Goal: Information Seeking & Learning: Learn about a topic

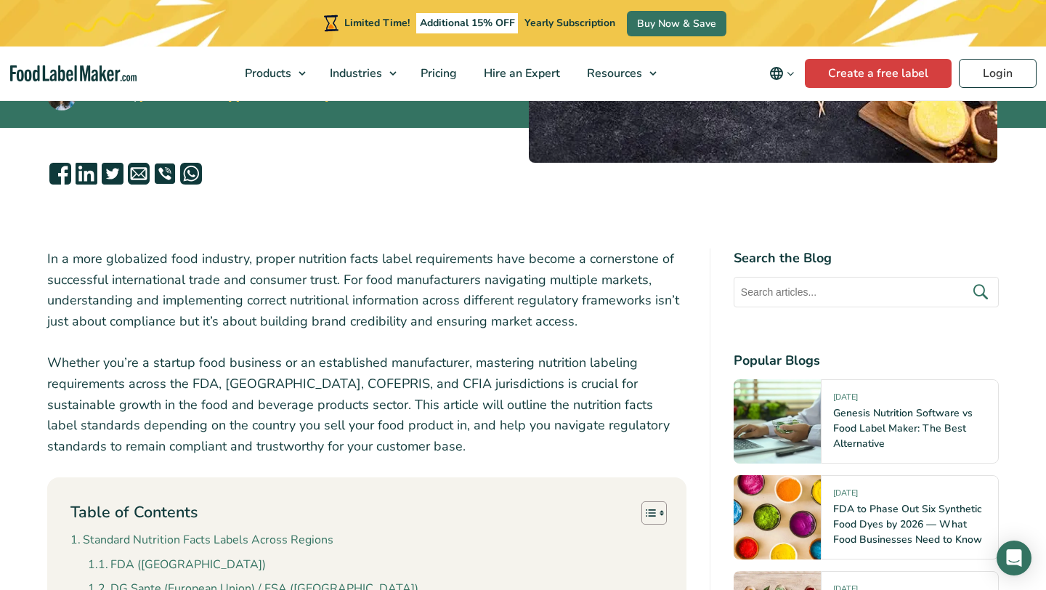
scroll to position [367, 0]
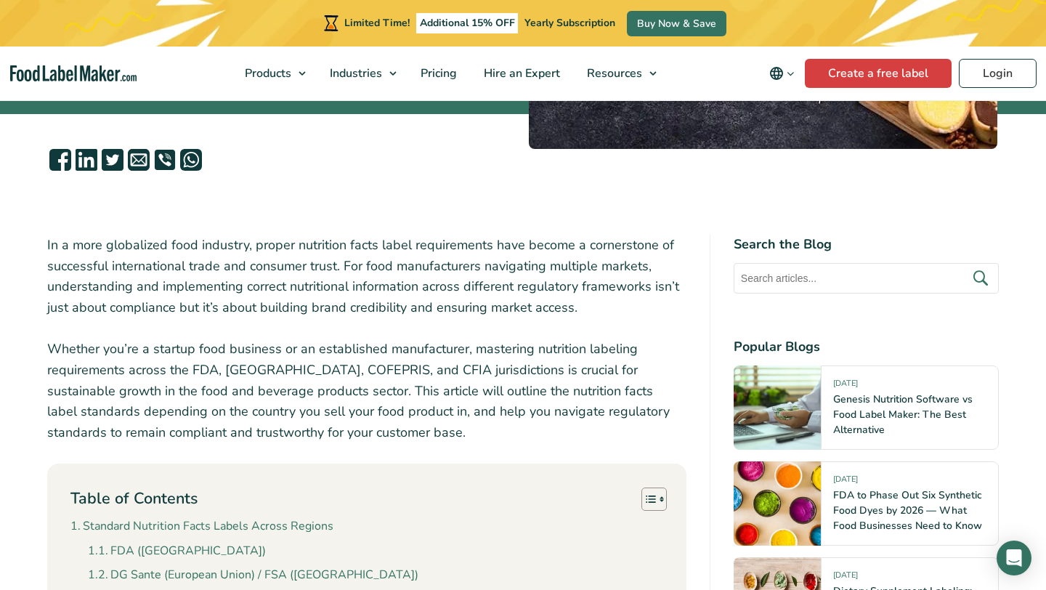
click at [259, 238] on p "In a more globalized food industry, proper nutrition facts label requirements h…" at bounding box center [366, 277] width 639 height 84
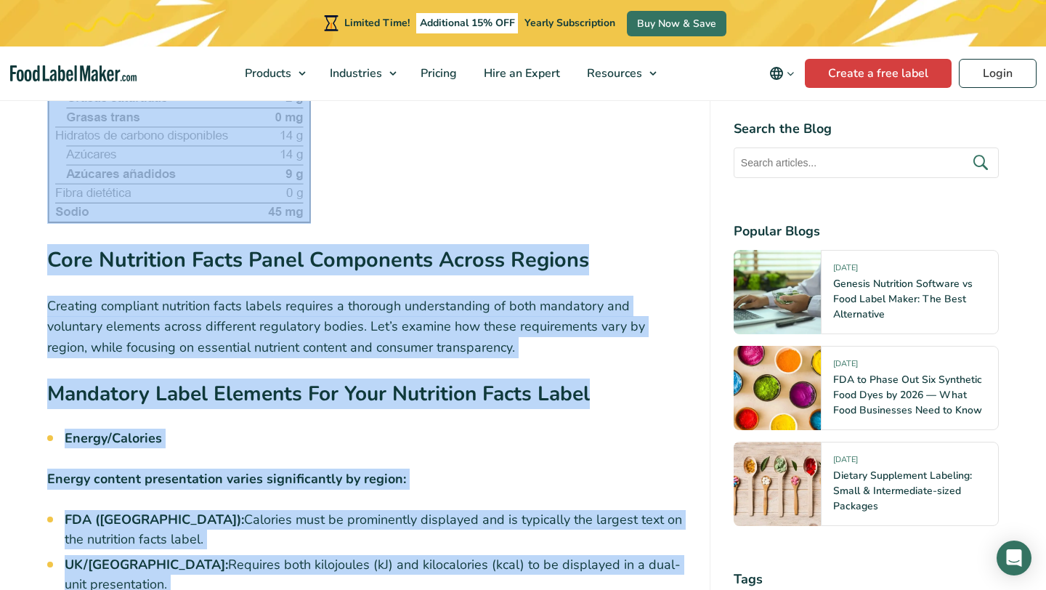
scroll to position [3127, 0]
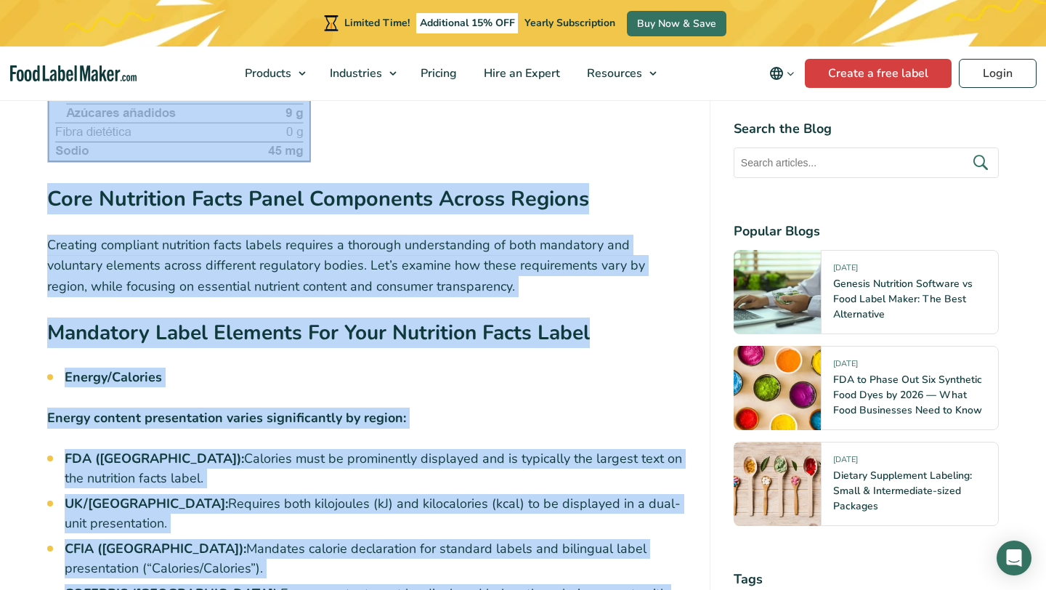
drag, startPoint x: 48, startPoint y: 224, endPoint x: 421, endPoint y: 589, distance: 521.9
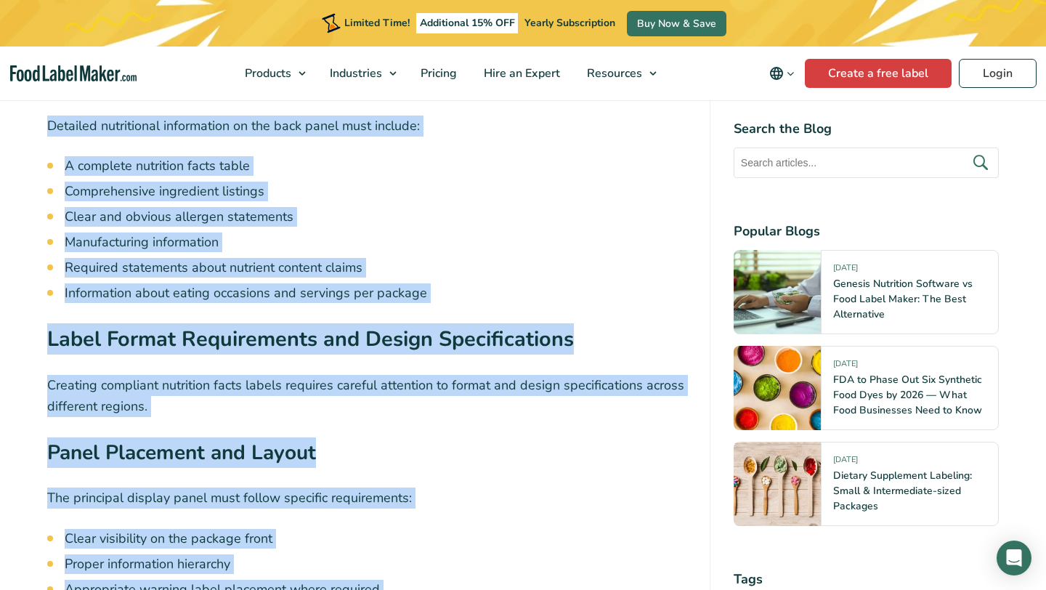
scroll to position [6967, 0]
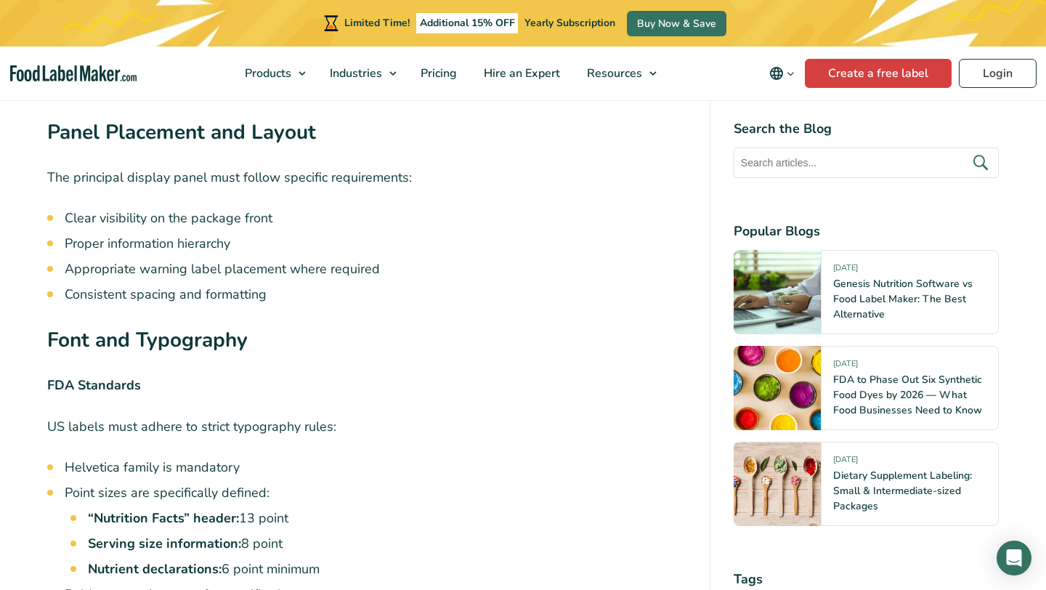
click at [333, 458] on li "Helvetica family is mandatory" at bounding box center [376, 468] width 622 height 20
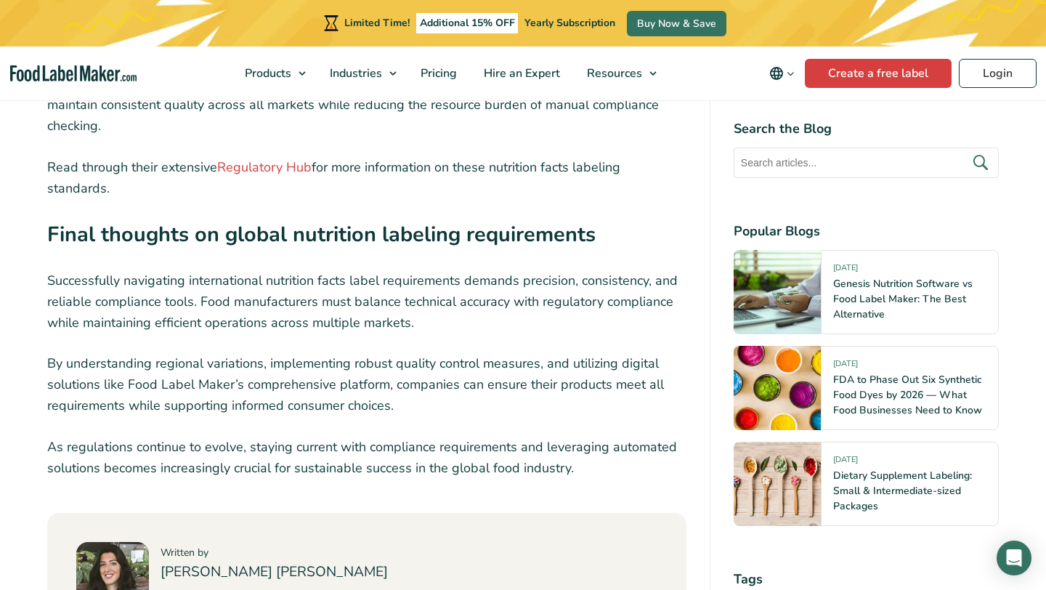
scroll to position [12260, 0]
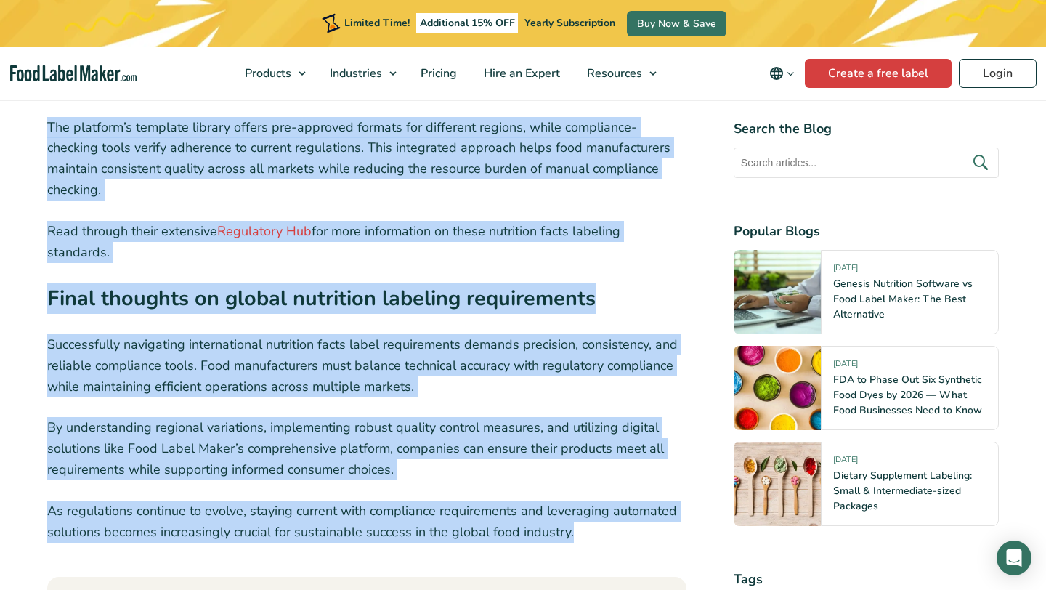
drag, startPoint x: 42, startPoint y: 231, endPoint x: 572, endPoint y: 403, distance: 556.8
copy article "Nutrition Labeling Standards by Country: FDA, UK, COFEPRIS, and CFIA Written by…"
click at [324, 417] on p "By understanding regional variations, implementing robust quality control measu…" at bounding box center [366, 448] width 639 height 62
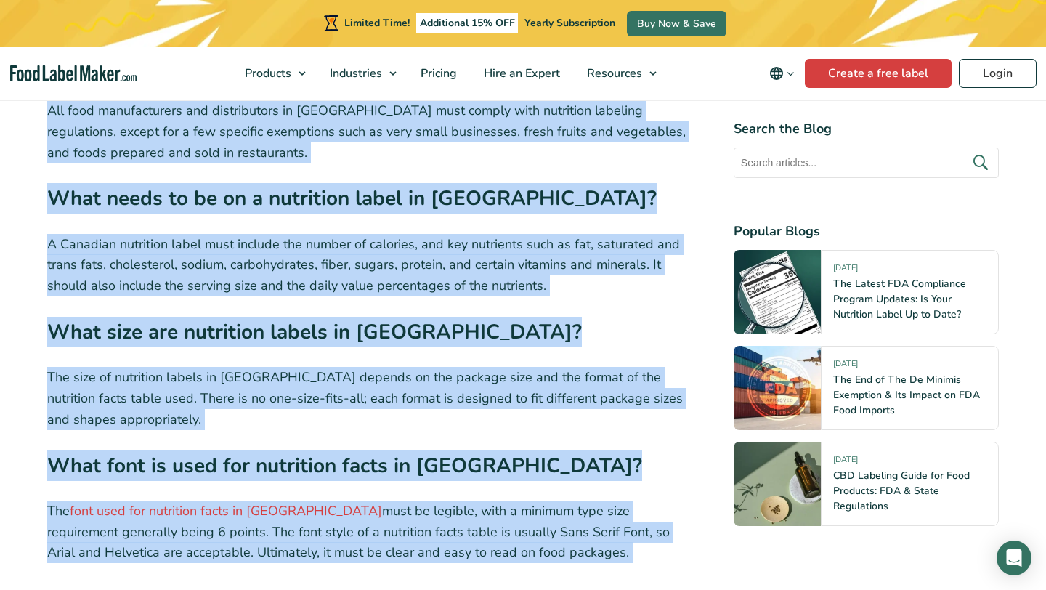
scroll to position [5740, 0]
drag, startPoint x: 50, startPoint y: 190, endPoint x: 485, endPoint y: 476, distance: 520.4
copy div "Navigating the regulatory landscape of nutrition labeling in Canada is a crucia…"
click at [369, 451] on strong "What font is used for nutrition facts in Canada?" at bounding box center [344, 465] width 595 height 28
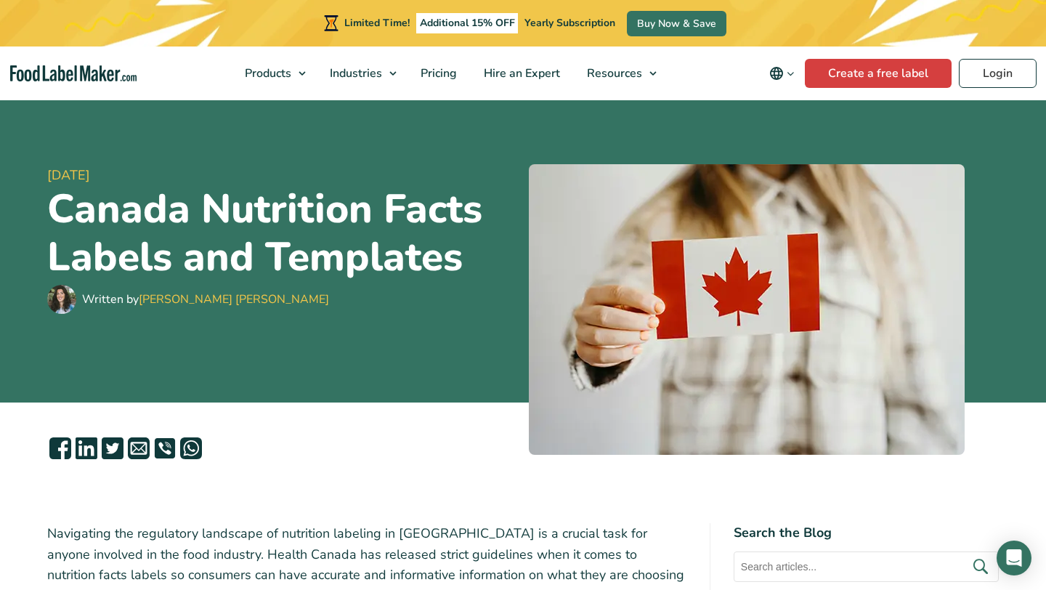
scroll to position [96, 0]
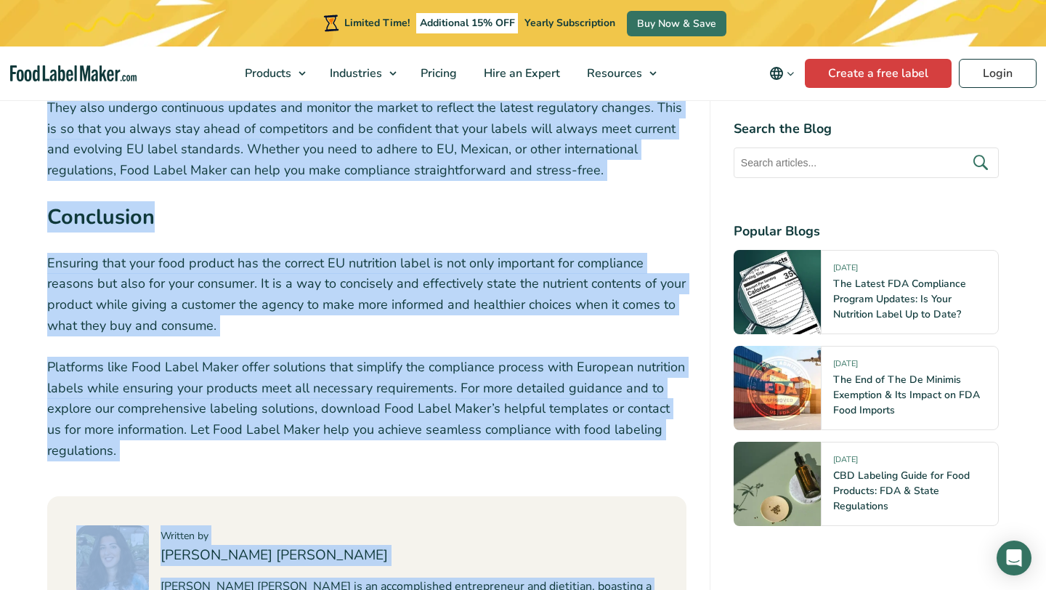
scroll to position [4468, 0]
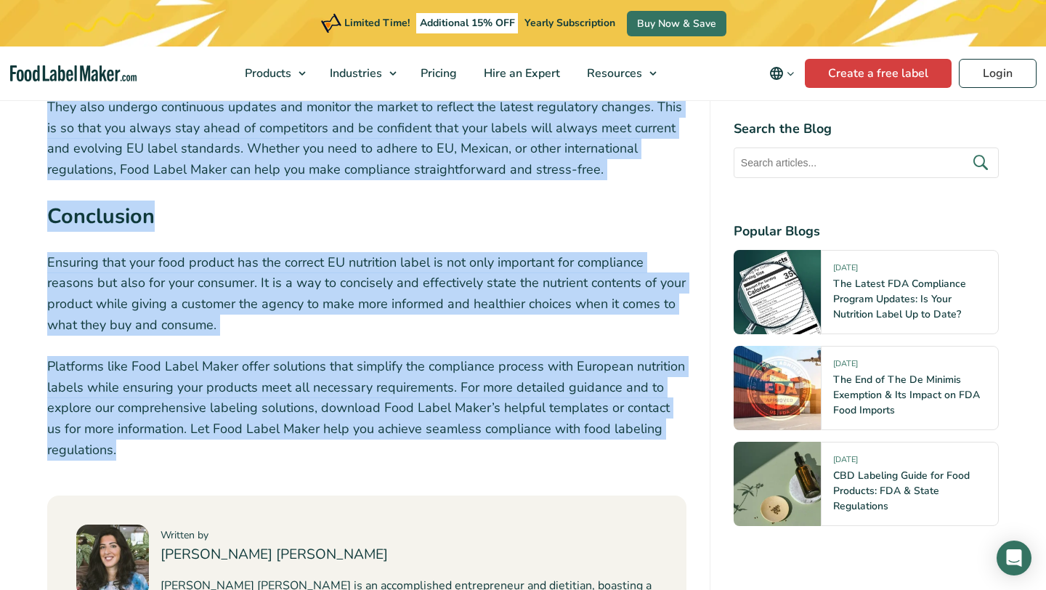
drag, startPoint x: 49, startPoint y: 265, endPoint x: 304, endPoint y: 410, distance: 293.4
copy div "For businesses in the food and beverage industry, nutrition labeling is of grea…"
click at [258, 252] on p "Ensuring that your food product has the correct EU nutrition label is not only …" at bounding box center [366, 294] width 639 height 84
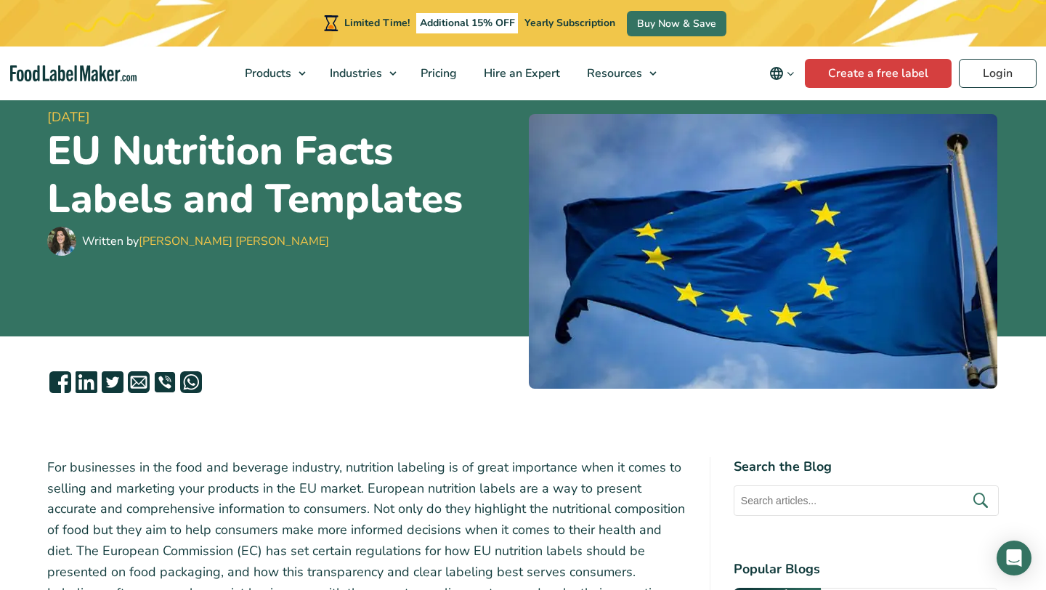
scroll to position [1438, 0]
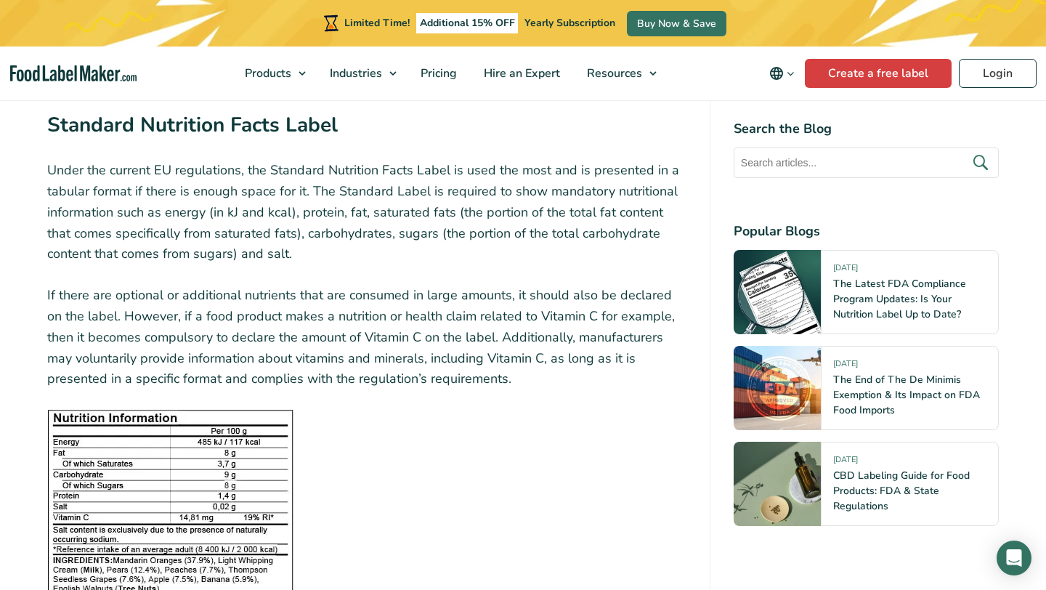
click at [259, 345] on p "If there are optional or additional nutrients that are consumed in large amount…" at bounding box center [366, 337] width 639 height 105
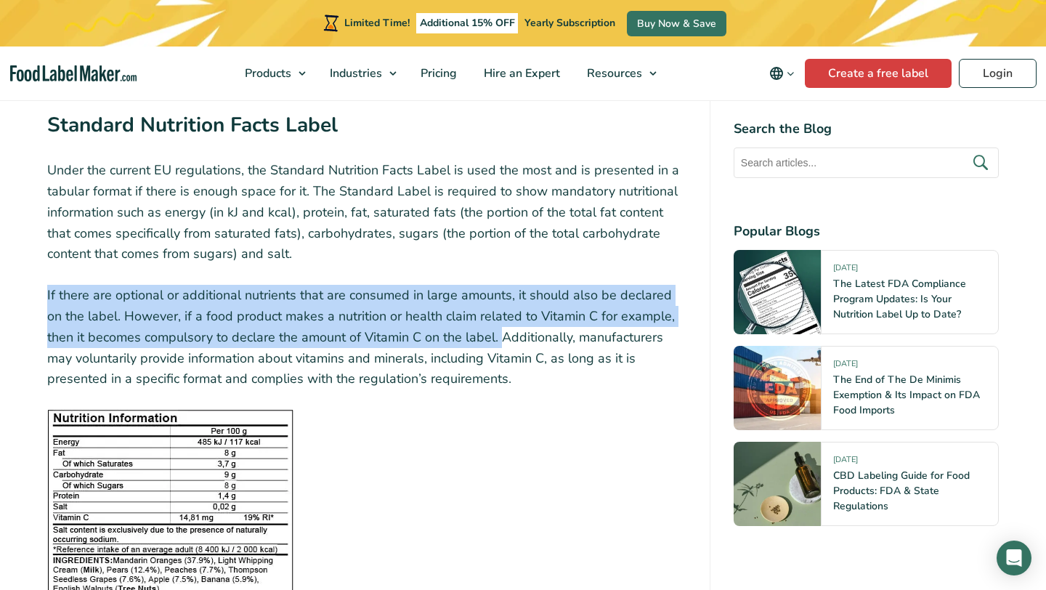
drag, startPoint x: 469, startPoint y: 338, endPoint x: 41, endPoint y: 288, distance: 430.1
copy p "If there are optional or additional nutrients that are consumed in large amount…"
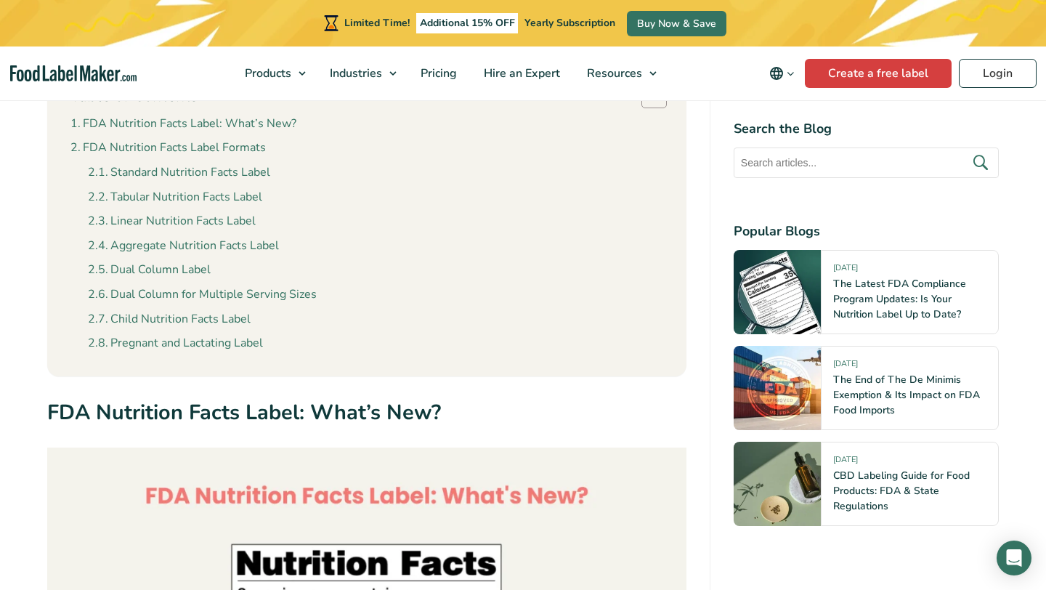
scroll to position [362, 0]
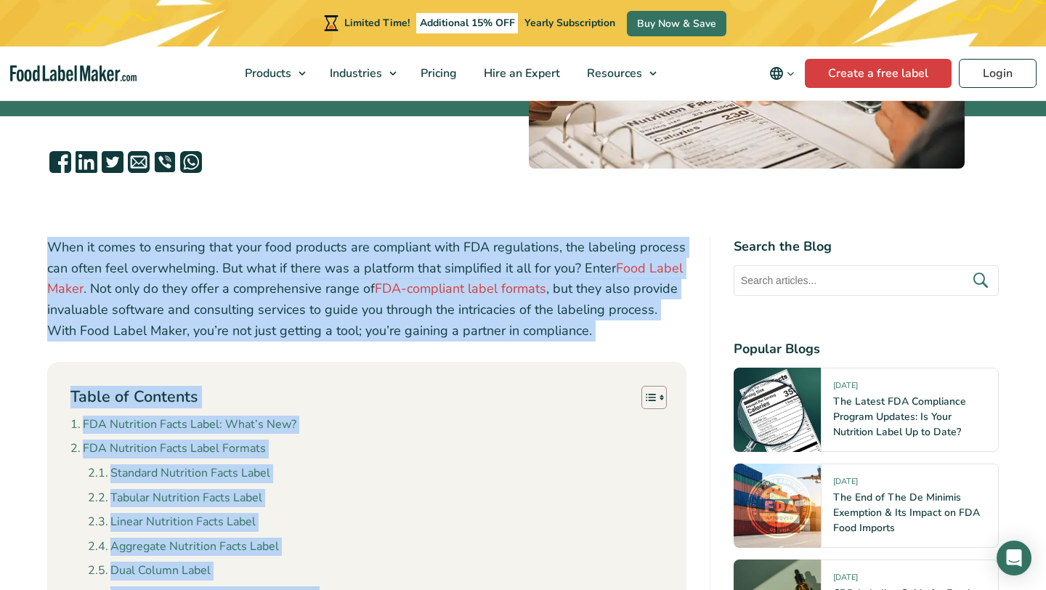
drag, startPoint x: 683, startPoint y: 516, endPoint x: 38, endPoint y: 250, distance: 697.9
copy div "When it comes to ensuring that your food products are compliant with FDA regula…"
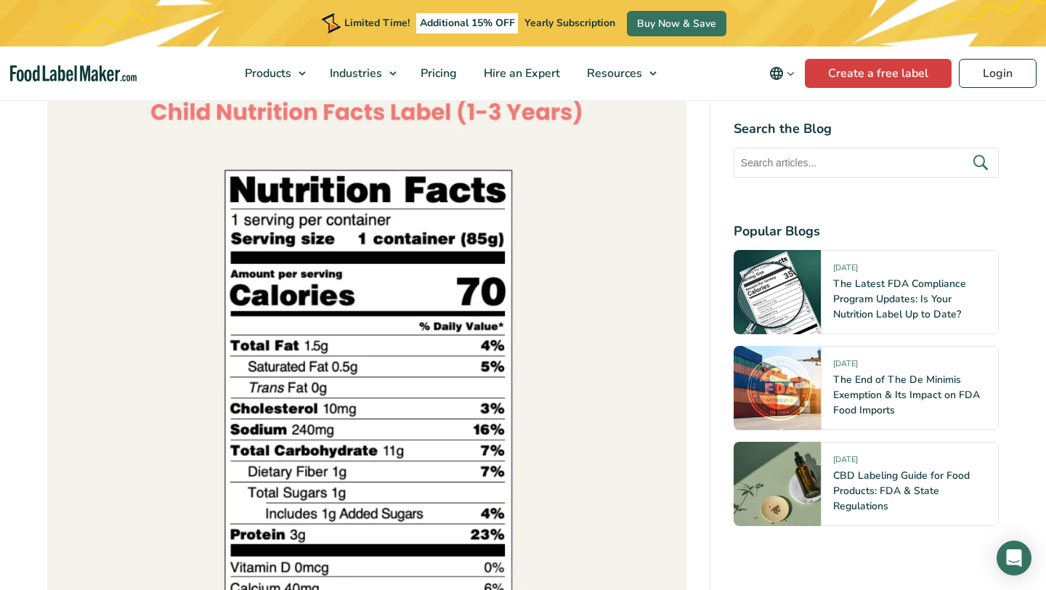
scroll to position [7347, 0]
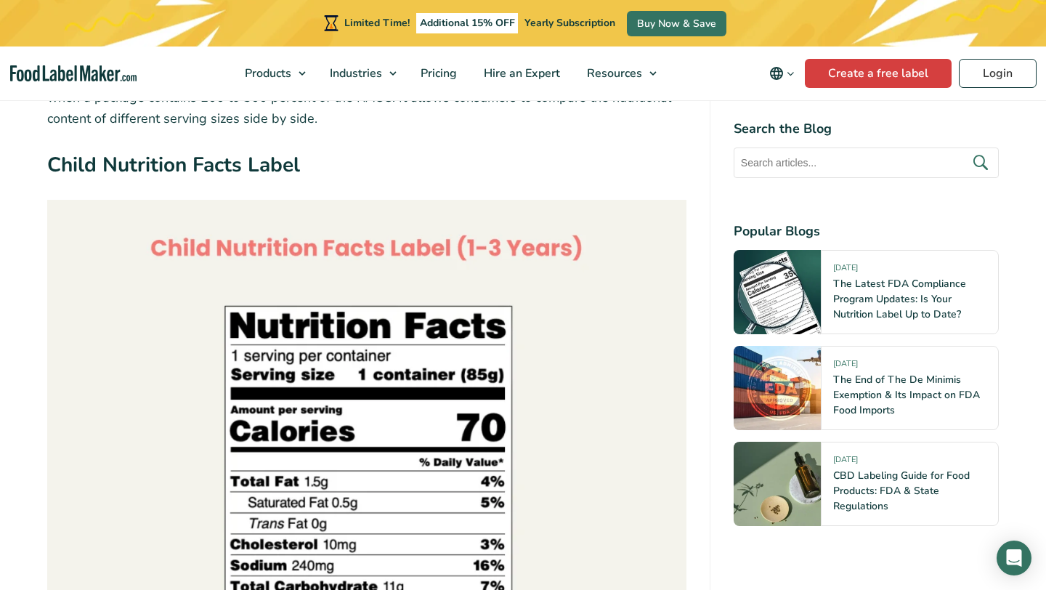
drag, startPoint x: 308, startPoint y: 145, endPoint x: 52, endPoint y: 159, distance: 256.8
click at [52, 159] on h3 "Child Nutrition Facts Label" at bounding box center [366, 169] width 639 height 38
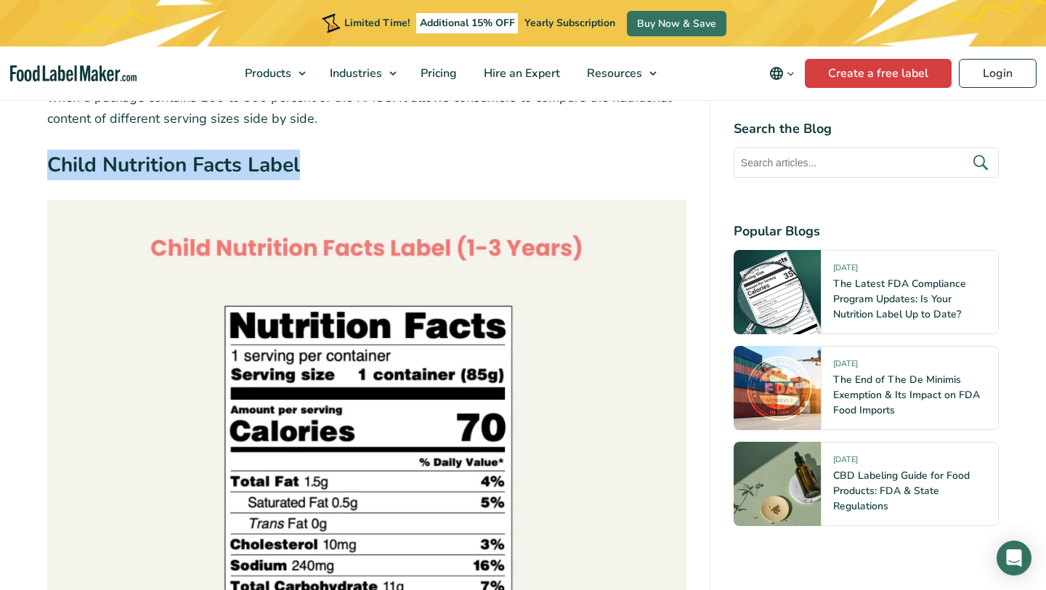
drag, startPoint x: 48, startPoint y: 137, endPoint x: 306, endPoint y: 142, distance: 257.9
click at [306, 150] on h3 "Child Nutrition Facts Label" at bounding box center [366, 169] width 639 height 38
copy strong "Child Nutrition Facts Label"
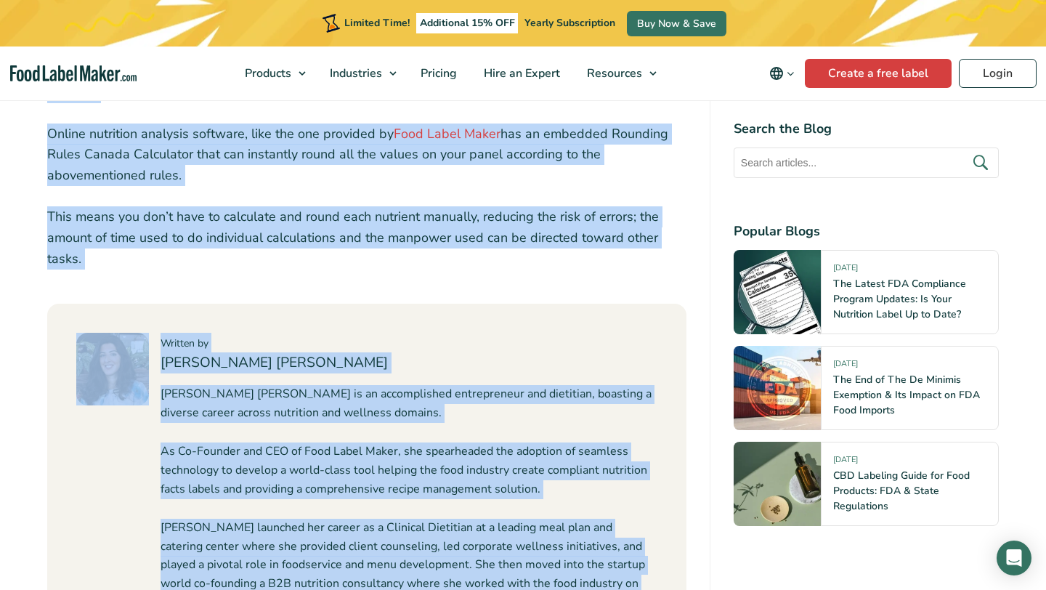
scroll to position [4615, 0]
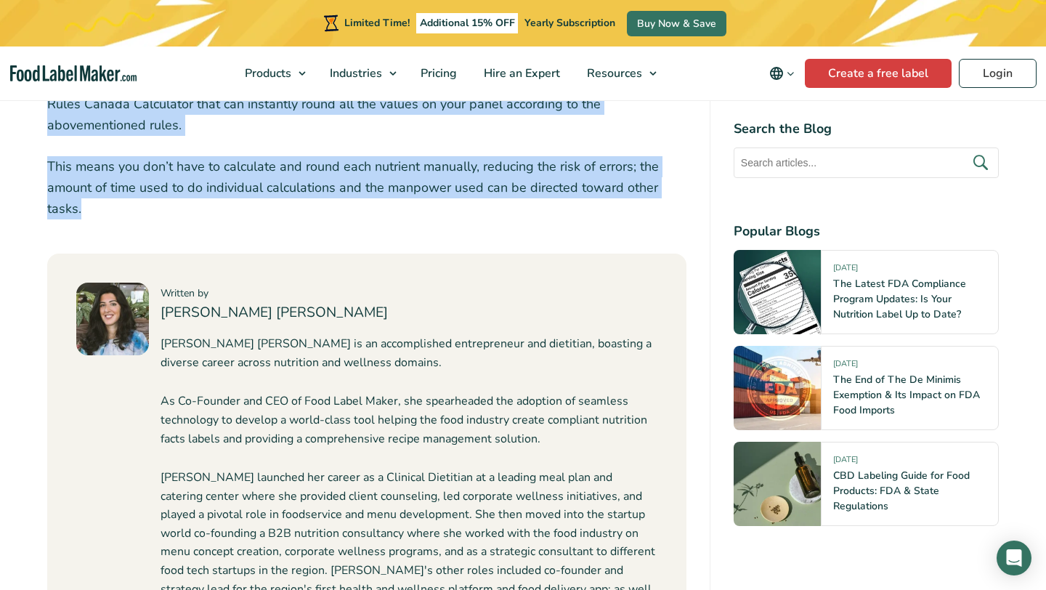
drag, startPoint x: 49, startPoint y: 182, endPoint x: 192, endPoint y: 158, distance: 145.8
copy div "The Canadian Food Inspection Agency (CFIA) rounding rules are regulatory guidel…"
click at [196, 158] on p "This means you don’t have to calculate and round each nutrient manually, reduci…" at bounding box center [366, 187] width 639 height 62
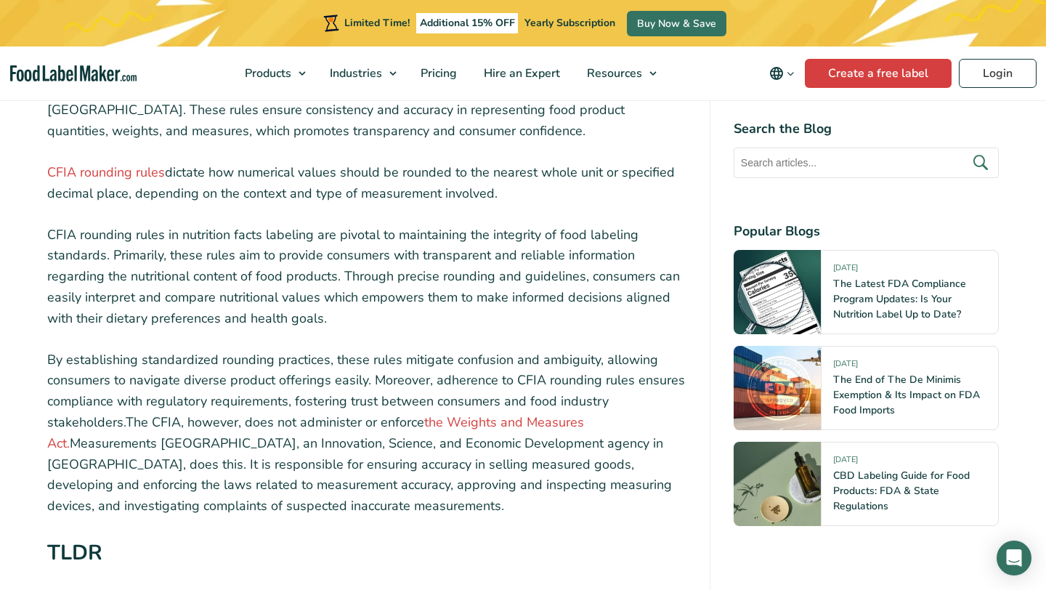
scroll to position [0, 0]
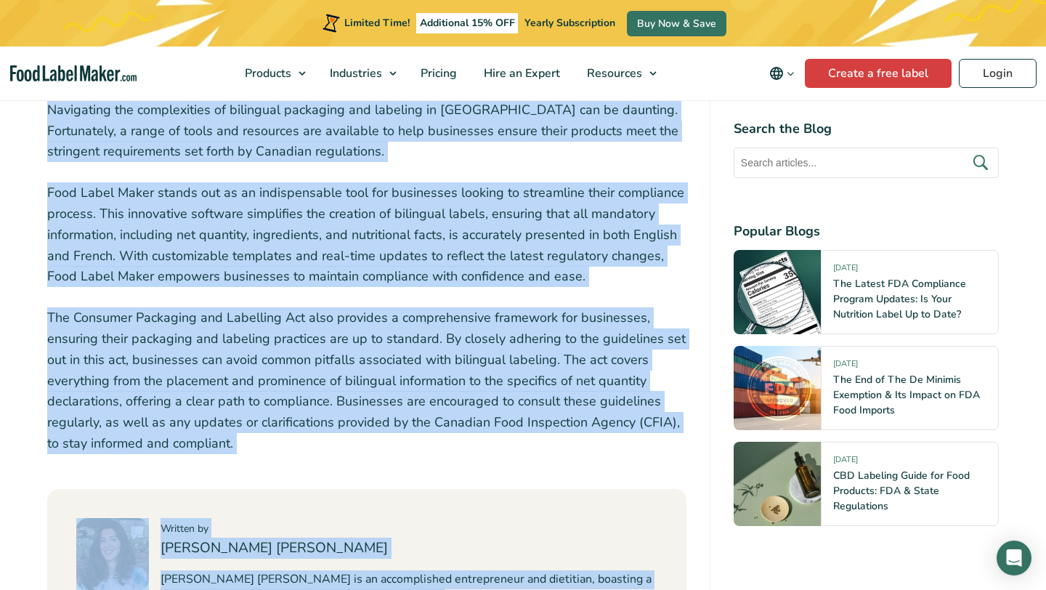
scroll to position [4445, 0]
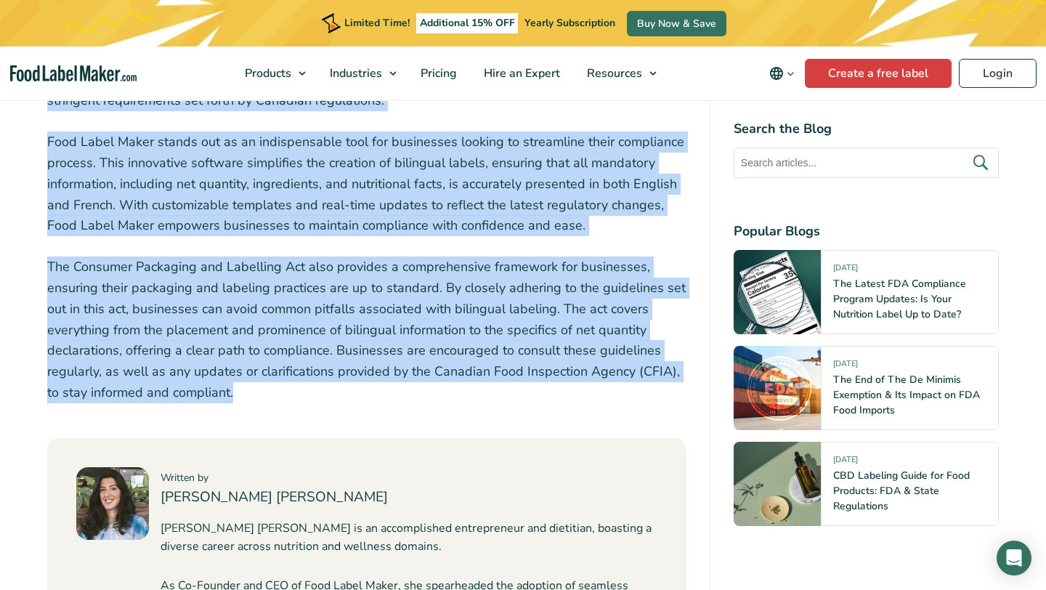
drag, startPoint x: 47, startPoint y: 203, endPoint x: 259, endPoint y: 296, distance: 230.6
copy div "Loremi’d sitametco adipiscin elitseddoeiu tempori utla etdo Magnaal eni Admini …"
click at [342, 294] on p "The Consumer Packaging and Labelling Act also provides a comprehensive framewor…" at bounding box center [366, 329] width 639 height 147
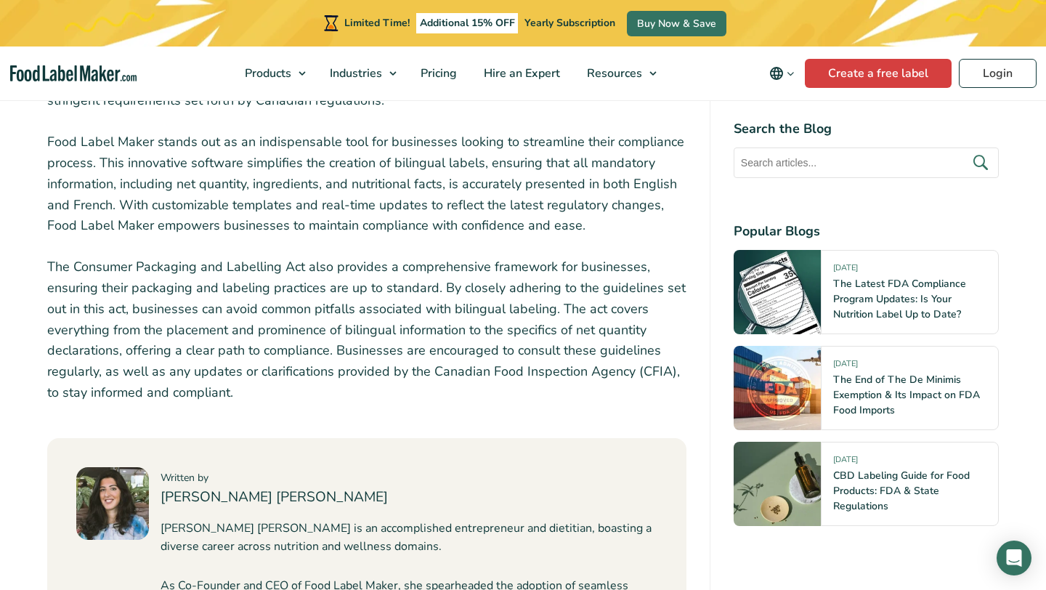
scroll to position [599, 0]
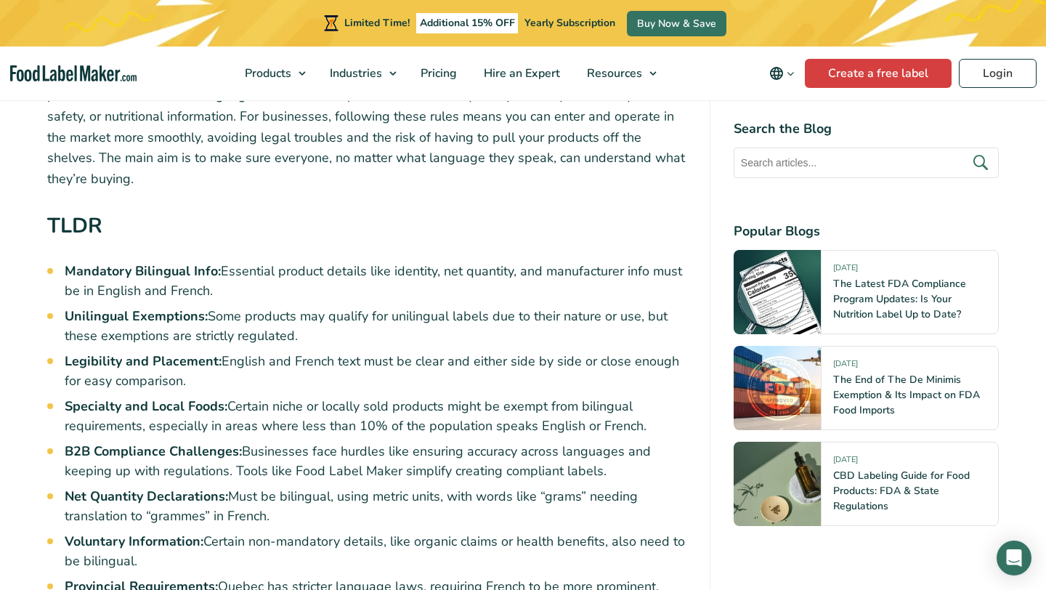
click at [240, 323] on li "Unilingual Exemptions: Some products may qualify for unilingual labels due to t…" at bounding box center [376, 326] width 622 height 39
drag, startPoint x: 302, startPoint y: 313, endPoint x: 60, endPoint y: 293, distance: 242.7
copy li "Unilingual Exemptions: Some products may qualify for unilingual labels due to t…"
drag, startPoint x: 224, startPoint y: 386, endPoint x: 64, endPoint y: 385, distance: 160.5
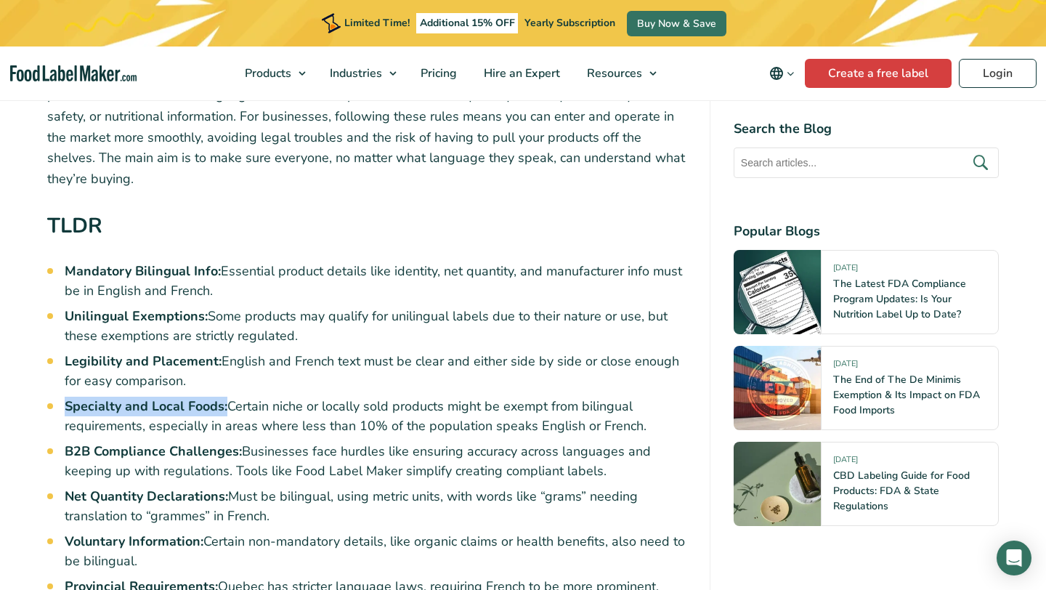
copy strong "Specialty and Local Foods:"
click at [390, 442] on li "B2B Compliance Challenges: Businesses face hurdles like ensuring accuracy acros…" at bounding box center [376, 461] width 622 height 39
drag, startPoint x: 640, startPoint y: 407, endPoint x: 67, endPoint y: 386, distance: 573.5
click at [67, 397] on li "Specialty and Local Foods: Certain niche or locally sold products might be exem…" at bounding box center [376, 416] width 622 height 39
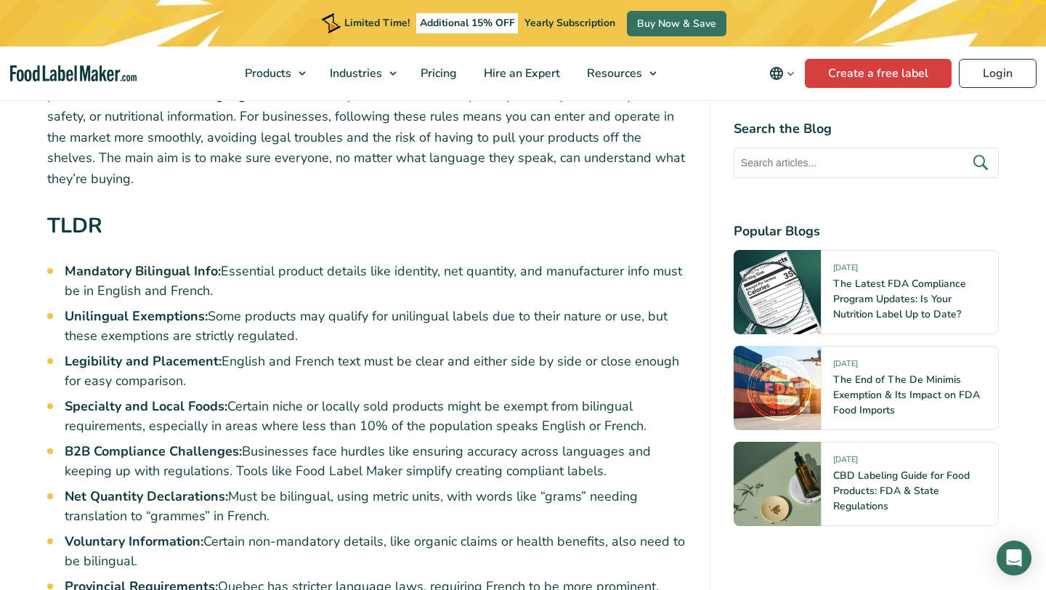
copy li "Specialty and Local Foods: Certain niche or locally sold products might be exem…"
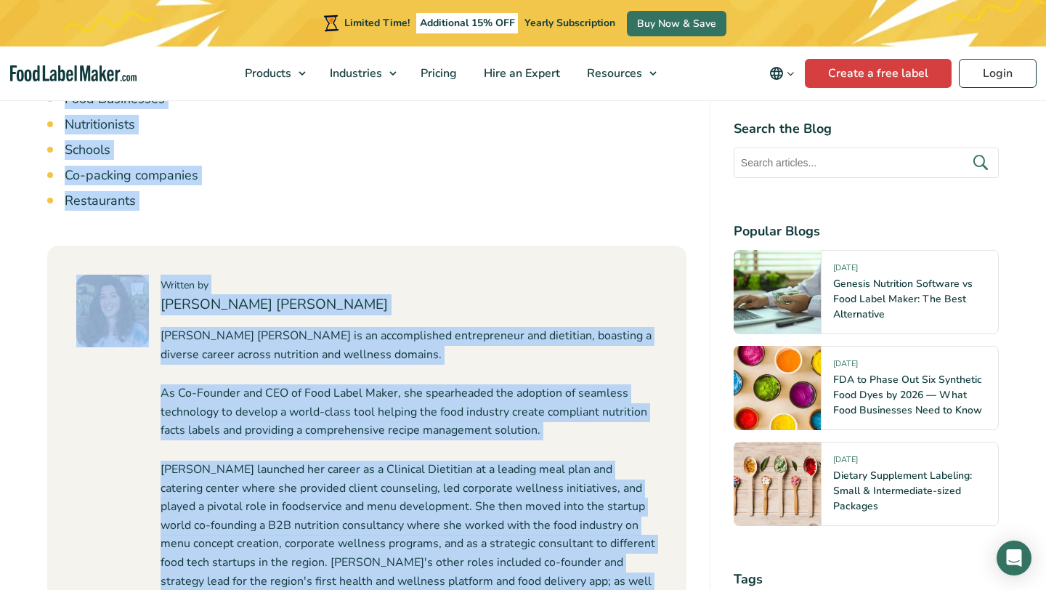
scroll to position [7951, 0]
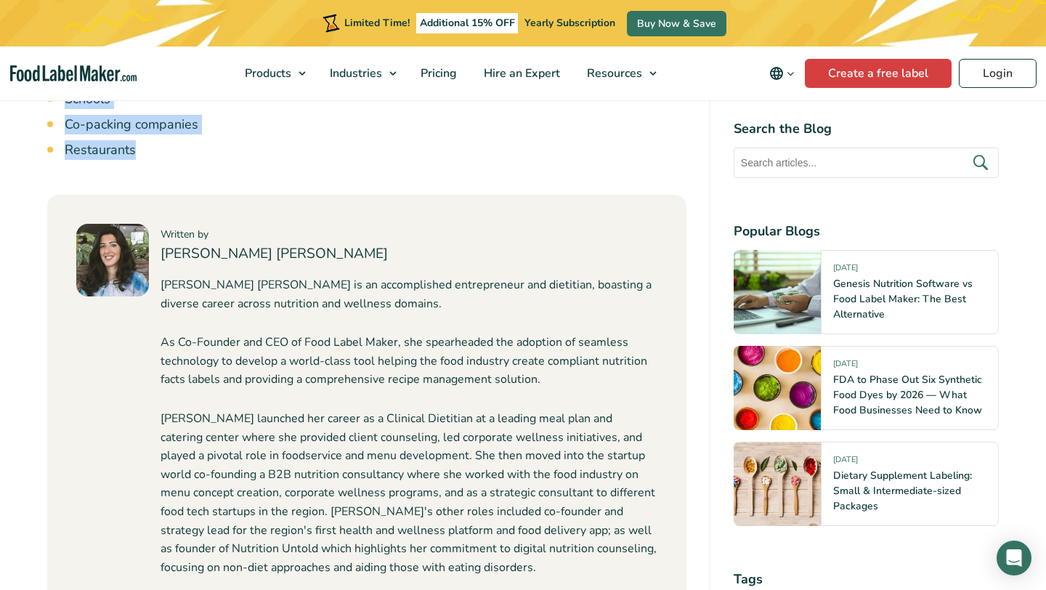
drag, startPoint x: 47, startPoint y: 201, endPoint x: 321, endPoint y: 102, distance: 291.1
copy div "Lo ipsum’d sitametcons adip eli seddoeiu temporin, utlabore etd magnaaliq enim …"
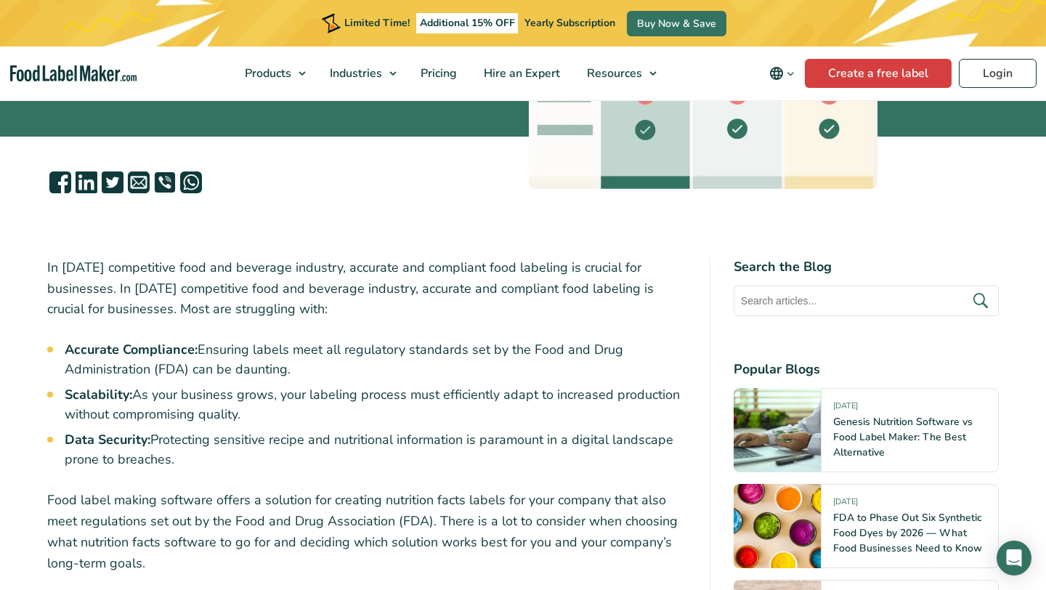
scroll to position [399, 0]
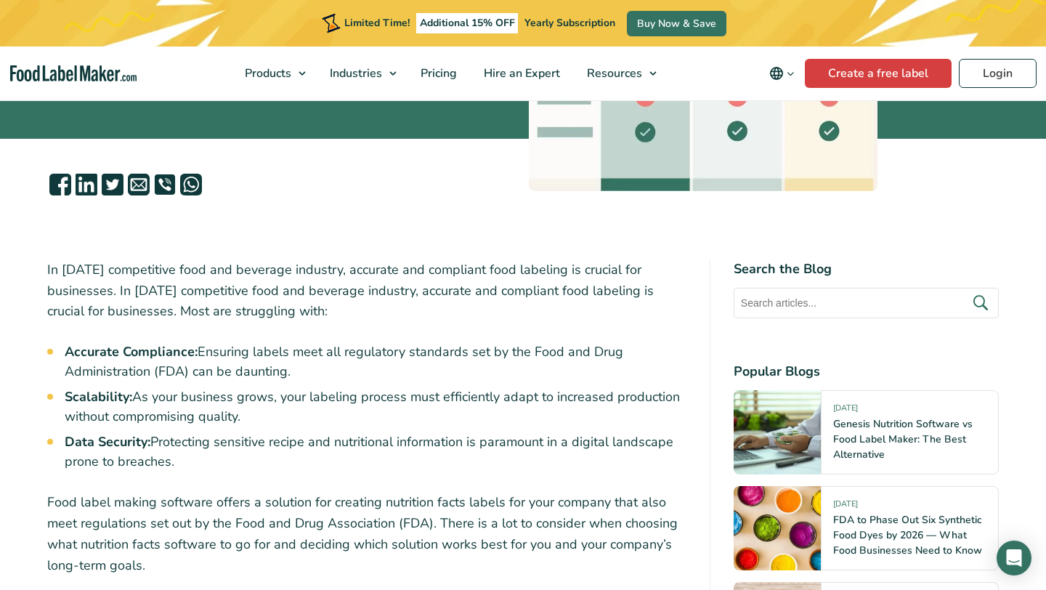
drag, startPoint x: 304, startPoint y: 315, endPoint x: 26, endPoint y: 259, distance: 283.0
copy p "In [DATE] competitive food and beverage industry, accurate and compliant food l…"
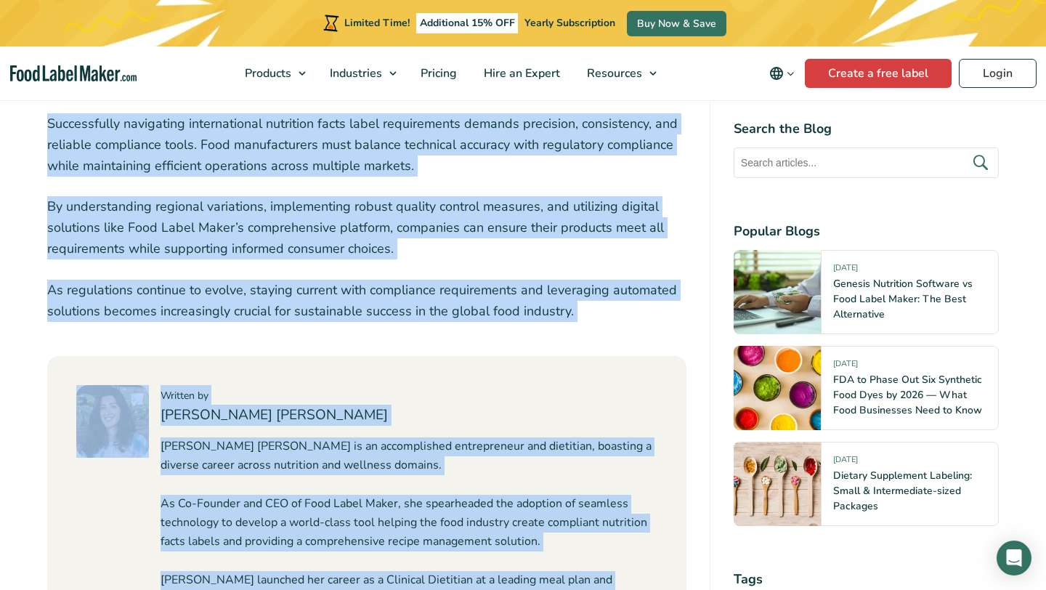
scroll to position [12519, 0]
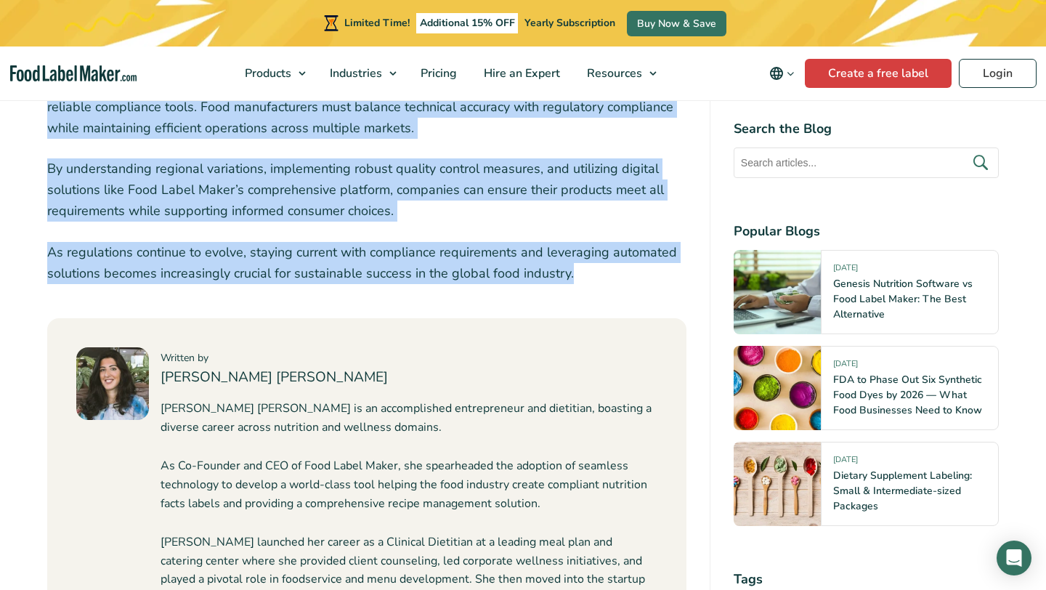
drag, startPoint x: 47, startPoint y: 288, endPoint x: 584, endPoint y: 142, distance: 556.5
copy div "Lo i dolo sitametcon adip elitsedd, eiusmo temporinc utlab etdol magnaaliquae a…"
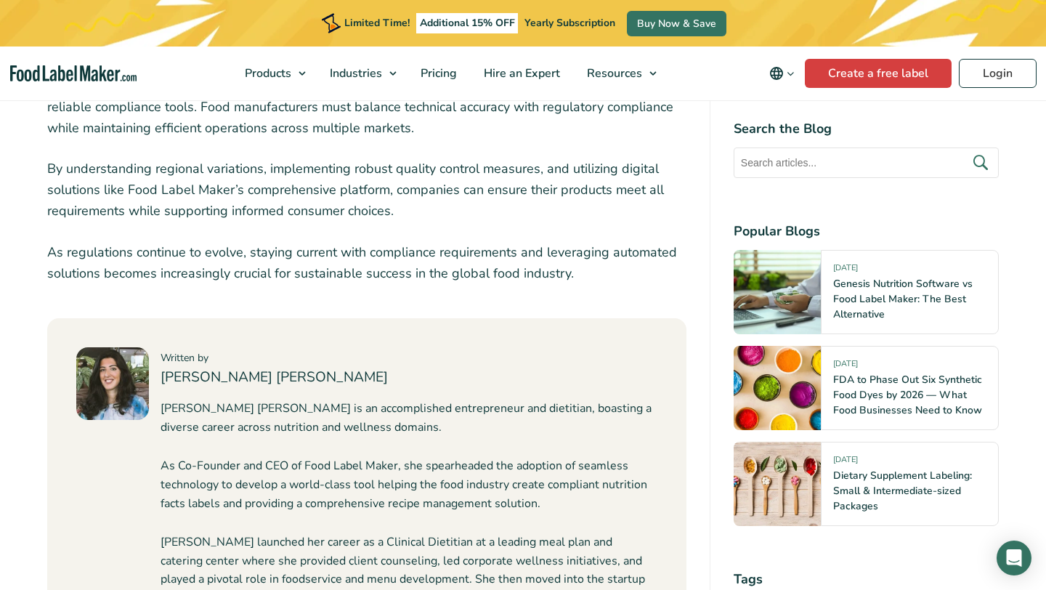
click at [493, 242] on p "As regulations continue to evolve, staying current with compliance requirements…" at bounding box center [366, 263] width 639 height 42
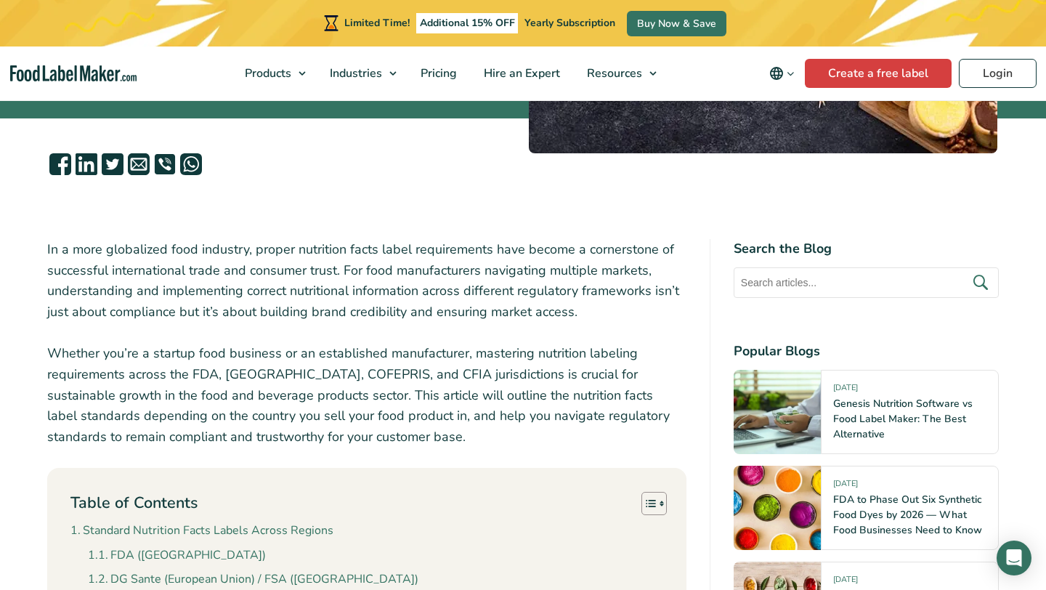
scroll to position [367, 0]
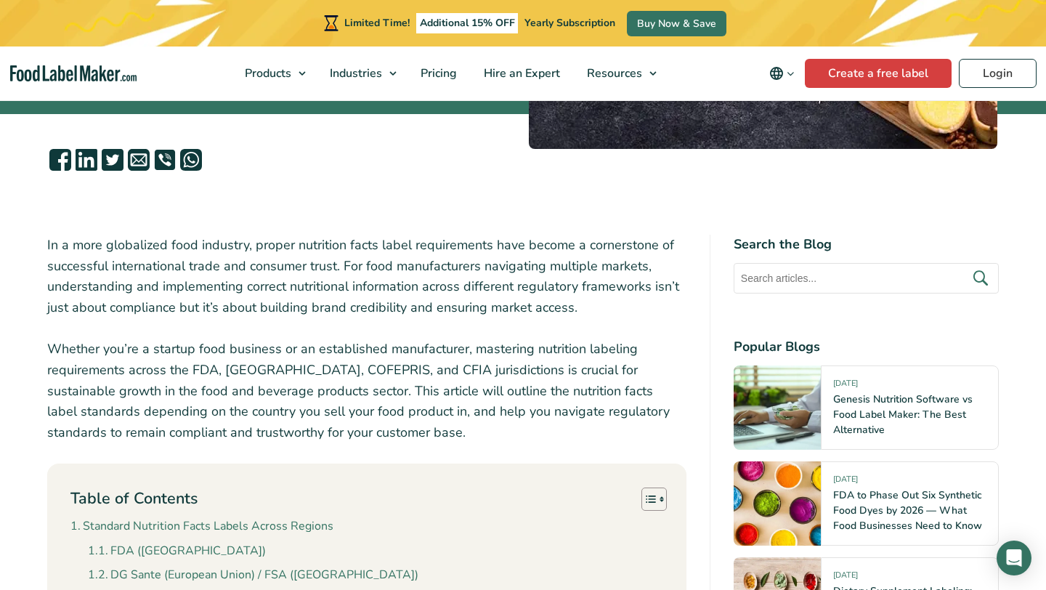
click at [47, 235] on p "In a more globalized food industry, proper nutrition facts label requirements h…" at bounding box center [366, 277] width 639 height 84
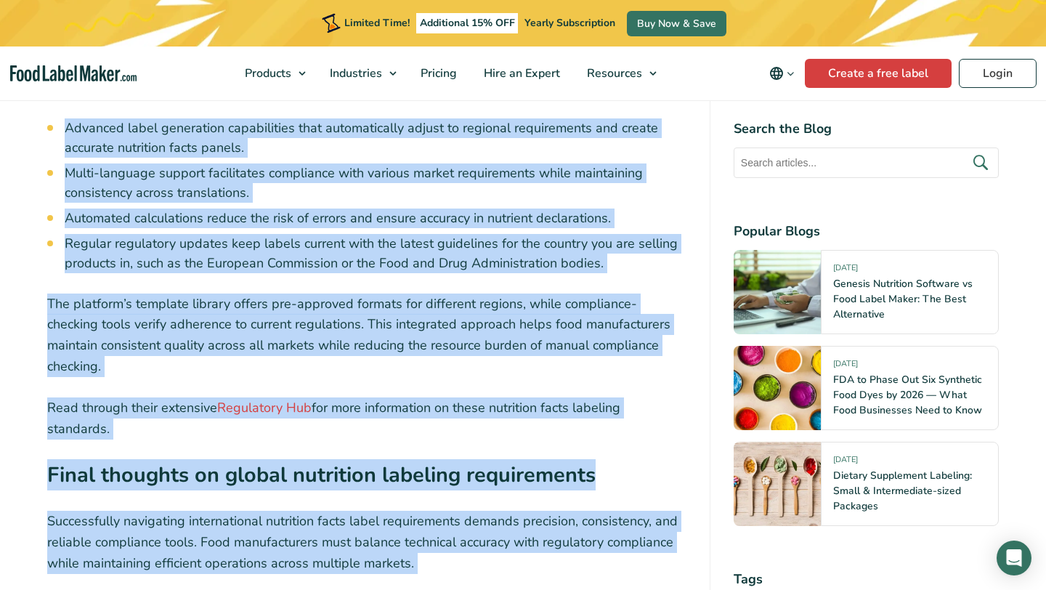
scroll to position [12124, 0]
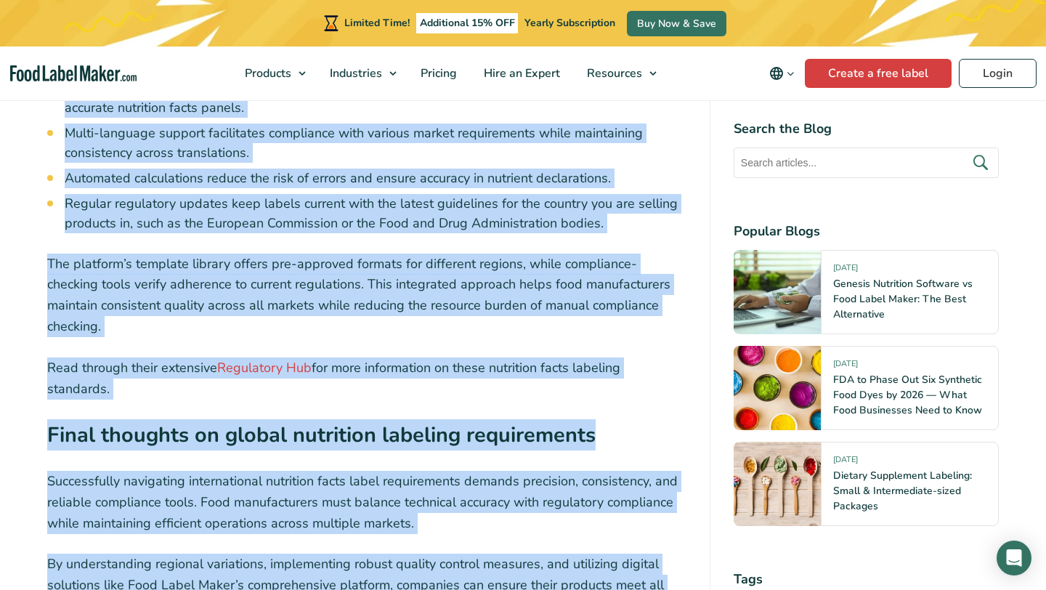
drag, startPoint x: 45, startPoint y: 228, endPoint x: 553, endPoint y: 551, distance: 601.9
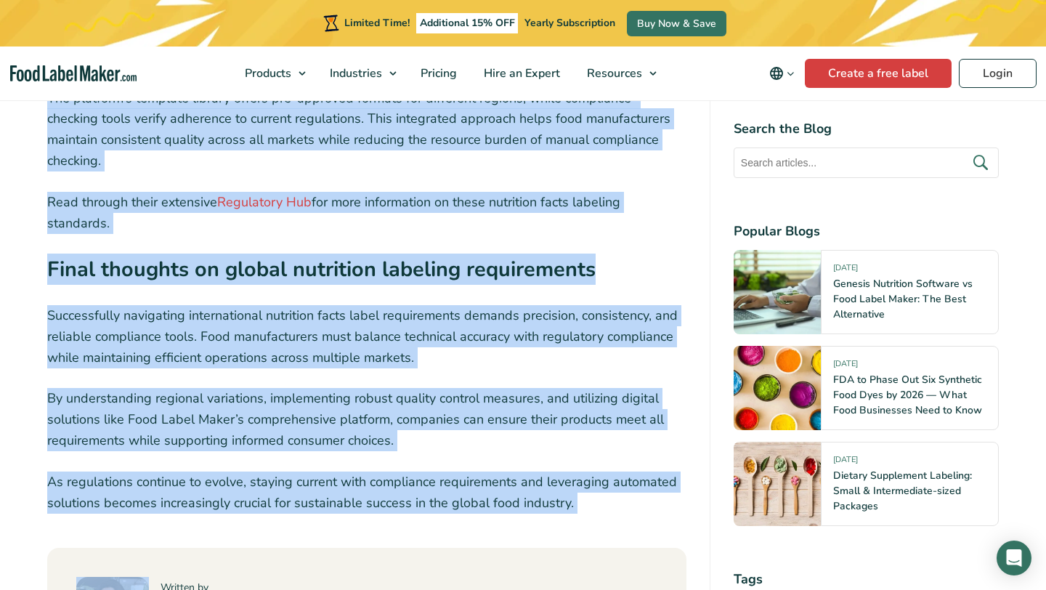
scroll to position [12289, 0]
copy div "In a more globalized food industry, proper nutrition facts label requirements h…"
click at [371, 389] on p "By understanding regional variations, implementing robust quality control measu…" at bounding box center [366, 420] width 639 height 62
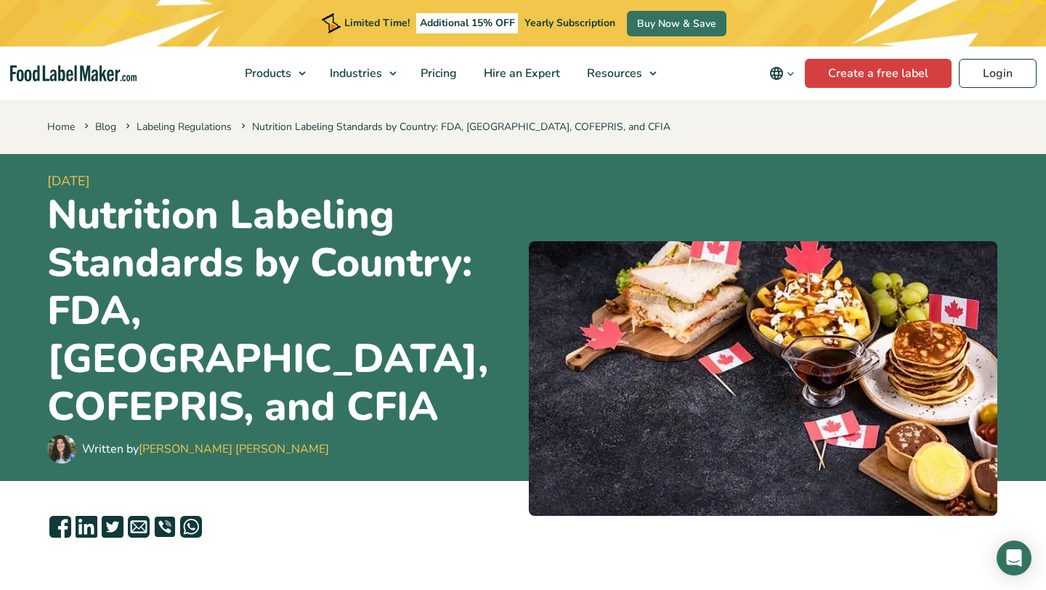
scroll to position [7049, 0]
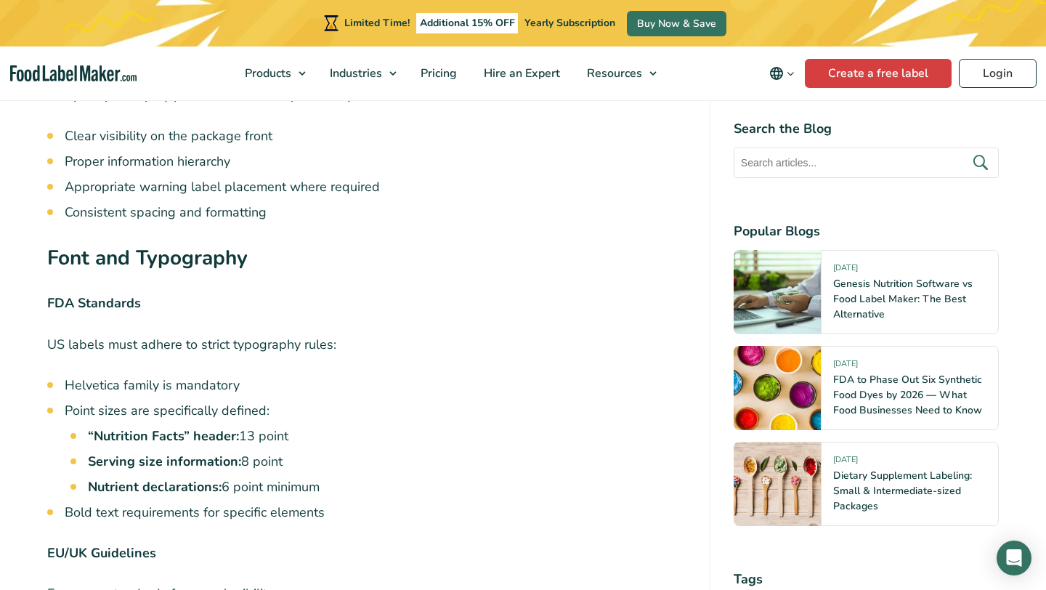
click at [230, 376] on li "Helvetica family is mandatory" at bounding box center [376, 386] width 622 height 20
drag, startPoint x: 147, startPoint y: 209, endPoint x: 23, endPoint y: 210, distance: 124.9
click at [23, 209] on article "7 November, 2024 Nutrition Labeling Standards by Country: FDA, UK, COFEPRIS, an…" at bounding box center [523, 67] width 1046 height 13924
click at [140, 293] on p "FDA Standards" at bounding box center [366, 303] width 639 height 21
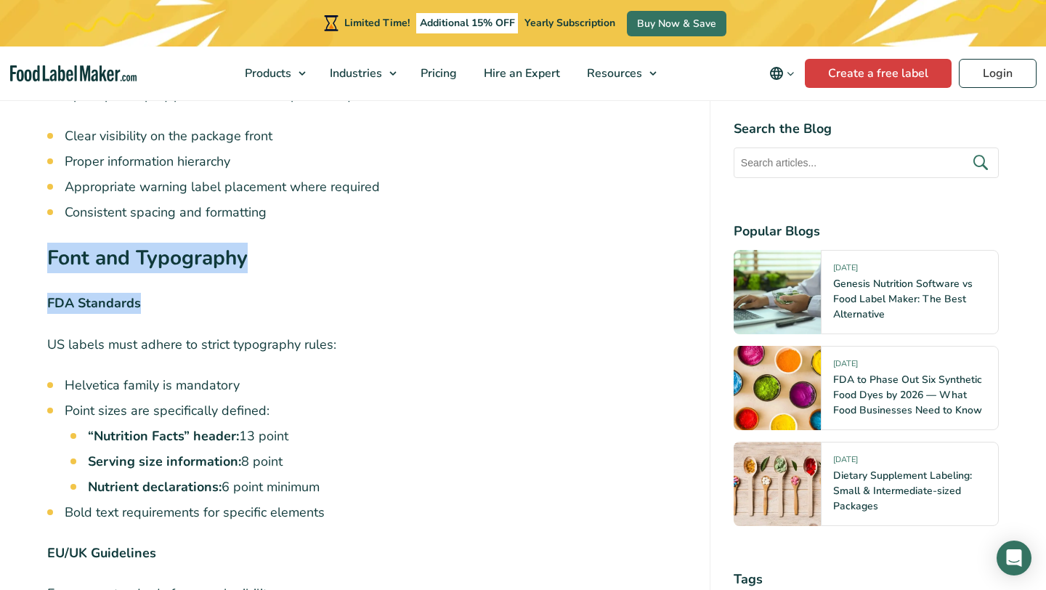
drag, startPoint x: 154, startPoint y: 212, endPoint x: 51, endPoint y: 177, distance: 109.1
copy div "Font and Typography FDA Standards"
